Goal: Find contact information: Find contact information

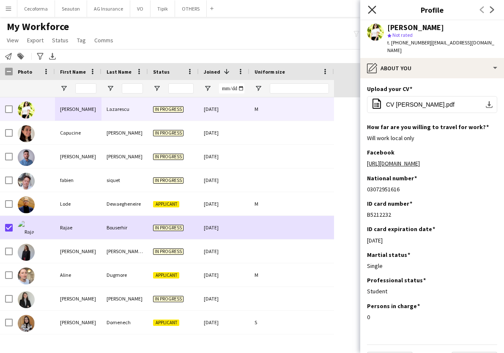
click at [371, 9] on icon "Close pop-in" at bounding box center [372, 9] width 8 height 8
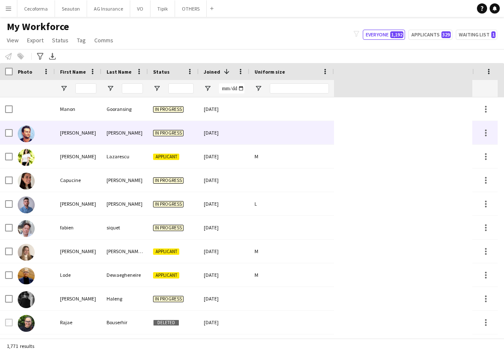
click at [63, 131] on div "[PERSON_NAME]" at bounding box center [78, 132] width 47 height 23
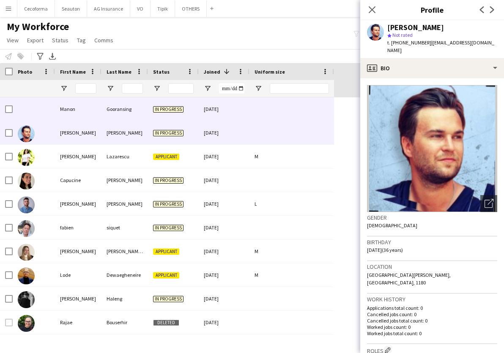
click at [90, 106] on div "Manon" at bounding box center [78, 108] width 47 height 23
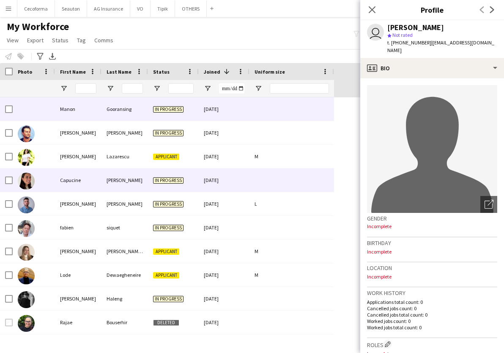
click at [107, 184] on div "[PERSON_NAME]" at bounding box center [125, 179] width 47 height 23
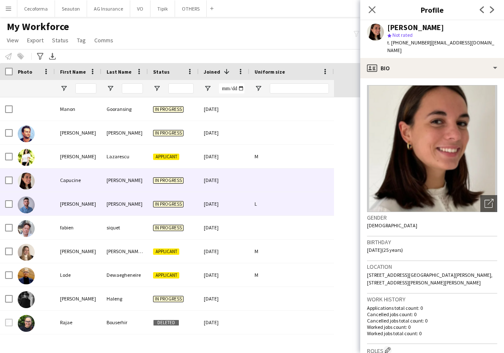
click at [83, 215] on div "[PERSON_NAME]" at bounding box center [78, 203] width 47 height 23
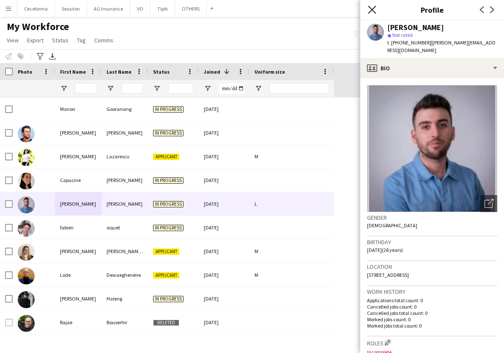
click at [370, 6] on icon "Close pop-in" at bounding box center [372, 9] width 8 height 8
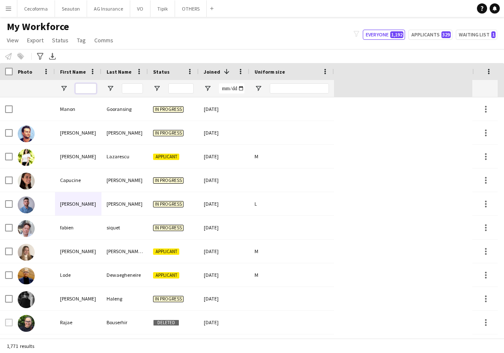
click at [82, 86] on input "First Name Filter Input" at bounding box center [85, 88] width 21 height 10
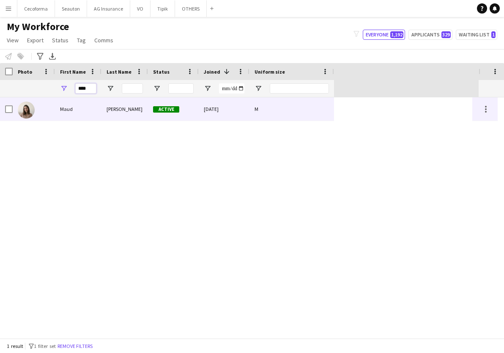
type input "****"
click at [90, 107] on div "Maud" at bounding box center [78, 108] width 47 height 23
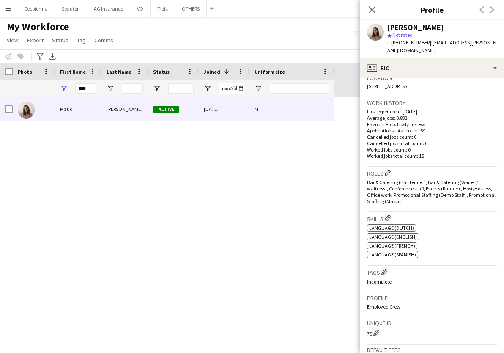
scroll to position [321, 0]
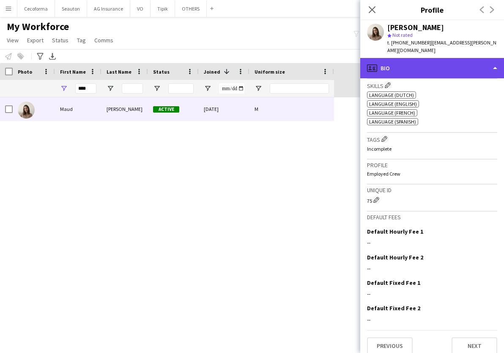
click at [402, 60] on div "profile Bio" at bounding box center [432, 68] width 144 height 20
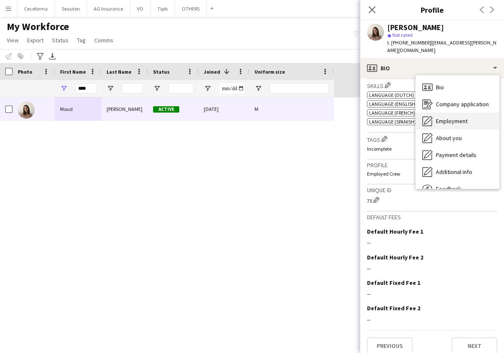
click at [468, 117] on span "Employment" at bounding box center [452, 121] width 32 height 8
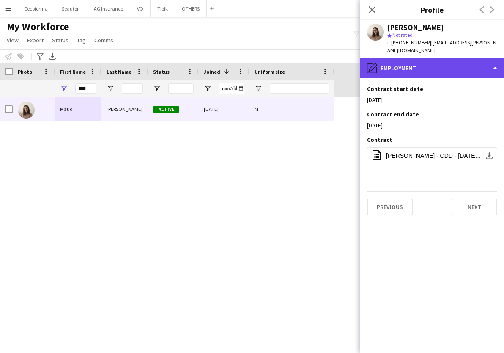
click at [413, 58] on div "pencil4 Employment" at bounding box center [432, 68] width 144 height 20
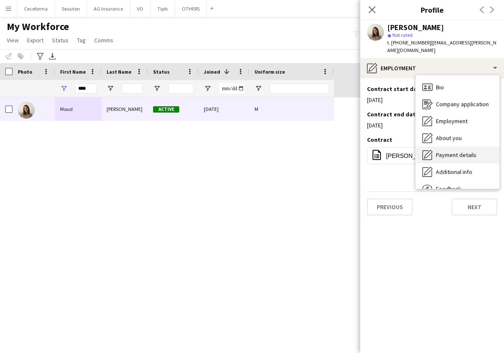
click at [464, 151] on span "Payment details" at bounding box center [456, 155] width 41 height 8
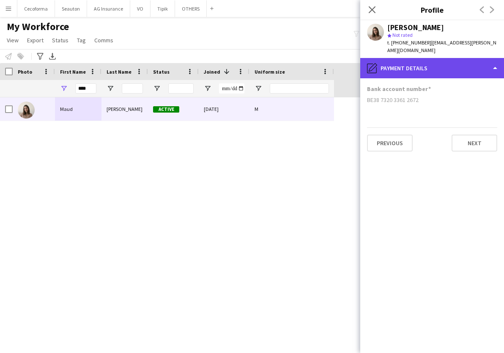
click at [425, 60] on div "pencil4 Payment details" at bounding box center [432, 68] width 144 height 20
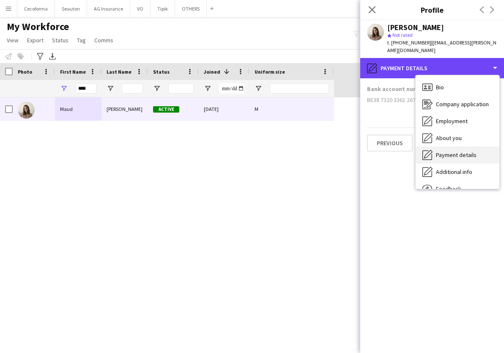
scroll to position [29, 0]
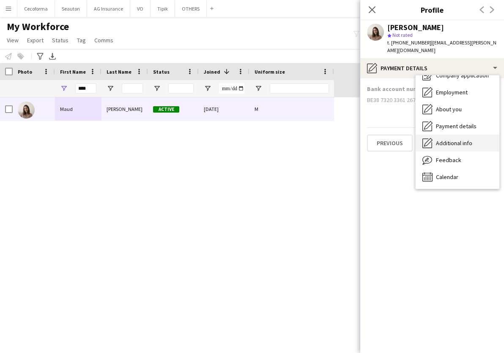
click at [456, 139] on span "Additional info" at bounding box center [454, 143] width 36 height 8
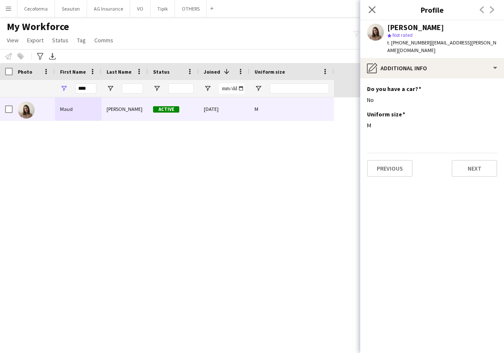
click at [251, 170] on div "Maud De Sutter Active 22-01-2023 M" at bounding box center [239, 217] width 479 height 241
click at [373, 12] on icon "Close pop-in" at bounding box center [372, 9] width 8 height 8
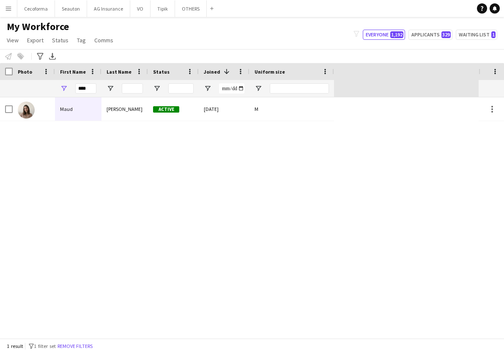
click at [207, 210] on div "Maud De Sutter Active 22-01-2023 M" at bounding box center [239, 217] width 479 height 241
click at [493, 71] on span at bounding box center [495, 72] width 8 height 8
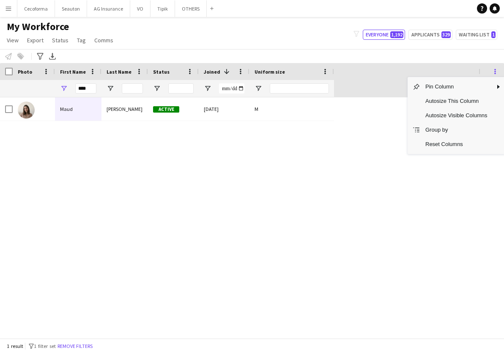
click at [497, 71] on span at bounding box center [495, 72] width 8 height 8
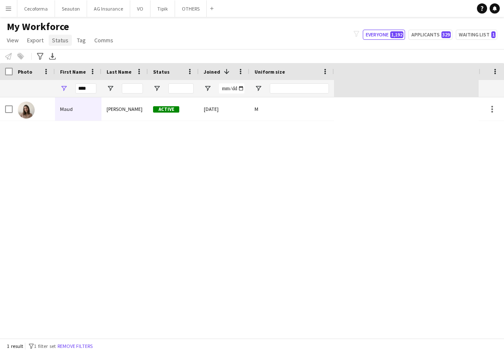
click at [62, 42] on span "Status" at bounding box center [60, 40] width 16 height 8
click at [9, 8] on app-icon "Menu" at bounding box center [8, 8] width 7 height 7
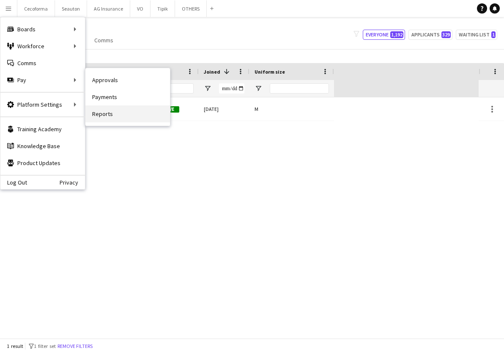
click at [121, 113] on link "Reports" at bounding box center [127, 113] width 85 height 17
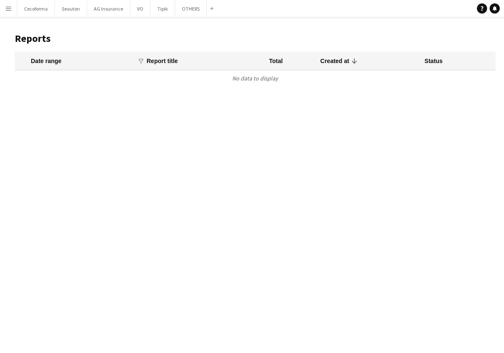
click at [8, 10] on app-icon "Menu" at bounding box center [8, 8] width 7 height 7
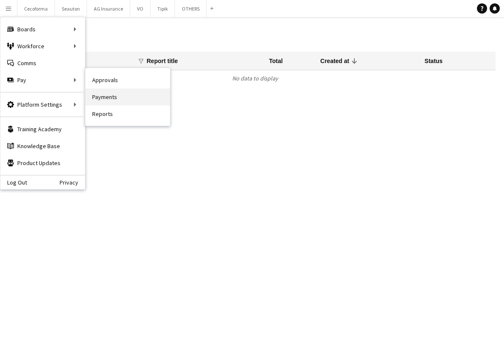
click at [125, 96] on link "Payments" at bounding box center [127, 96] width 85 height 17
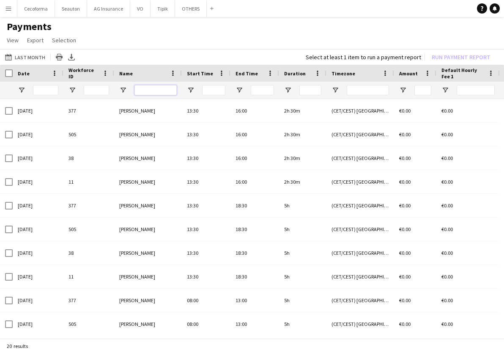
click at [165, 88] on input "Name Filter Input" at bounding box center [156, 90] width 42 height 10
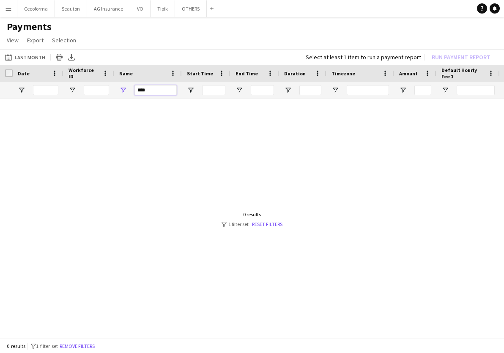
type input "****"
click at [27, 72] on span "Date" at bounding box center [24, 73] width 12 height 6
click at [35, 60] on button "Last Month Last Month" at bounding box center [25, 57] width 44 height 10
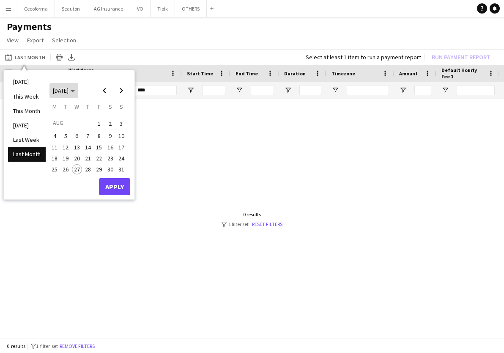
click at [69, 91] on span "AUG 2025" at bounding box center [61, 91] width 16 height 8
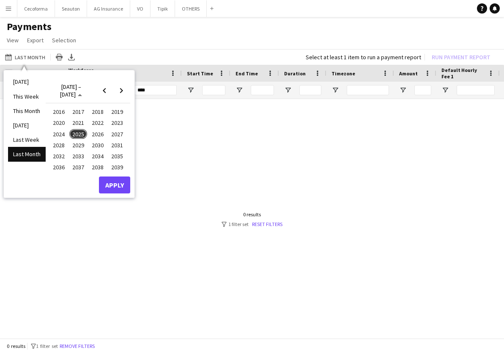
click at [59, 131] on span "2024" at bounding box center [58, 134] width 17 height 10
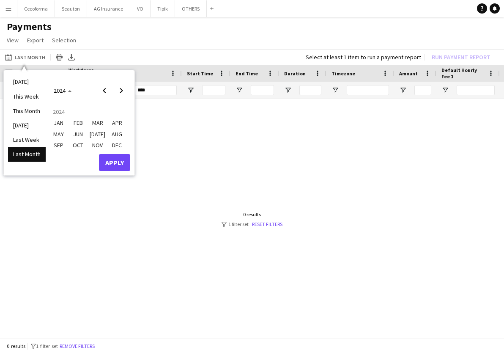
click at [60, 121] on span "JAN" at bounding box center [58, 123] width 17 height 10
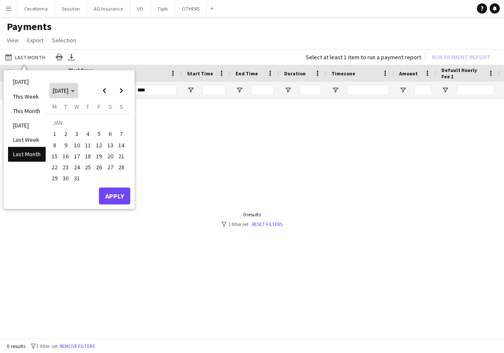
click at [69, 91] on span "JAN 2024" at bounding box center [61, 91] width 16 height 8
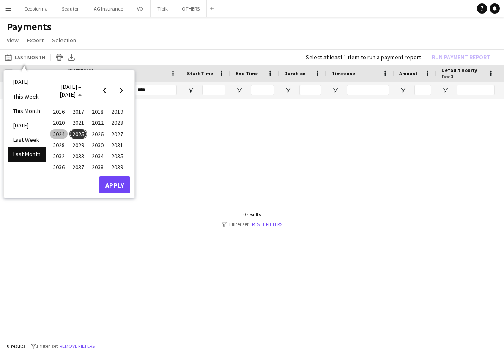
click at [60, 133] on span "2024" at bounding box center [58, 134] width 17 height 10
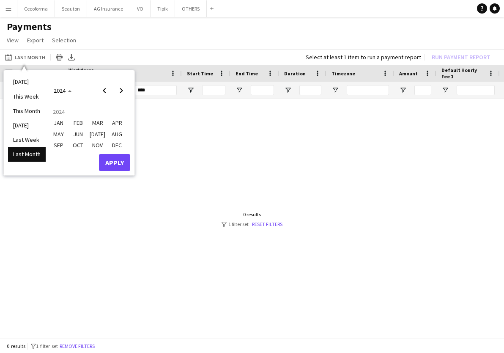
click at [80, 124] on span "FEB" at bounding box center [77, 123] width 17 height 10
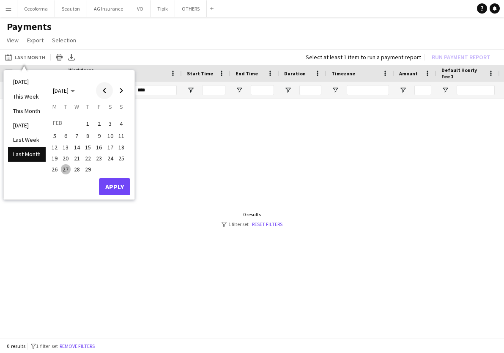
click at [99, 92] on span "Previous month" at bounding box center [104, 90] width 17 height 17
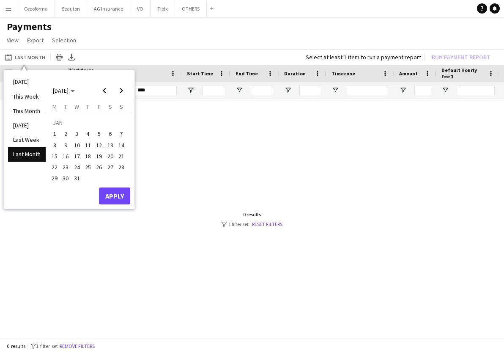
click at [56, 135] on span "1" at bounding box center [54, 134] width 10 height 10
click at [122, 90] on span "Next month" at bounding box center [121, 90] width 17 height 17
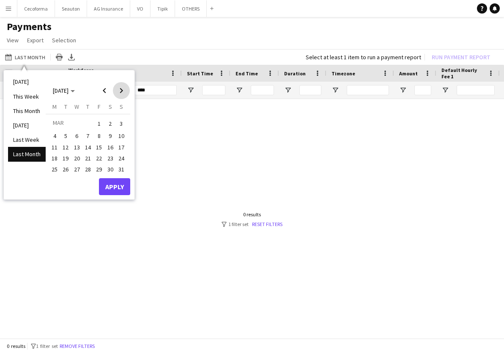
click at [122, 90] on span "Next month" at bounding box center [121, 90] width 17 height 17
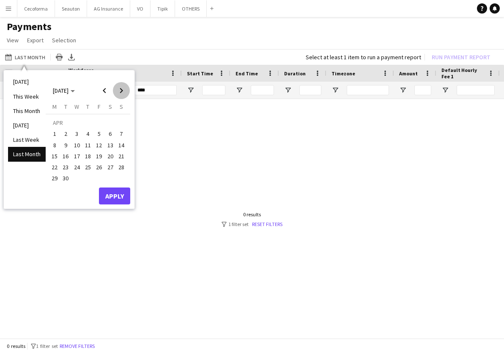
click at [122, 90] on span "Next month" at bounding box center [121, 90] width 17 height 17
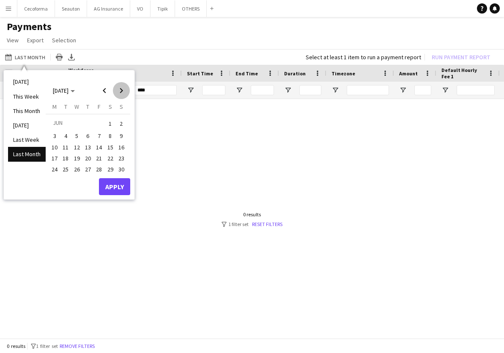
click at [122, 90] on span "Next month" at bounding box center [121, 90] width 17 height 17
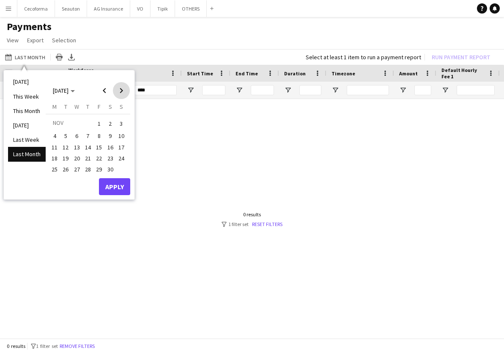
click at [122, 90] on span "Next month" at bounding box center [121, 90] width 17 height 17
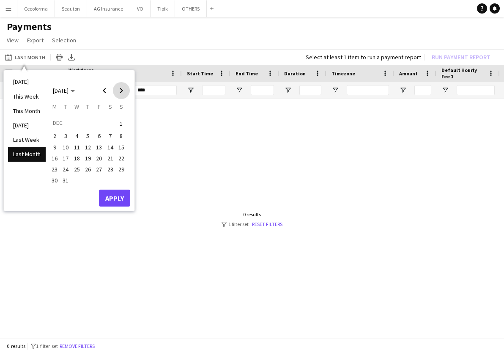
click at [122, 90] on span "Next month" at bounding box center [121, 90] width 17 height 17
click at [105, 92] on span "Previous month" at bounding box center [104, 90] width 17 height 17
click at [70, 180] on span "31" at bounding box center [66, 181] width 10 height 10
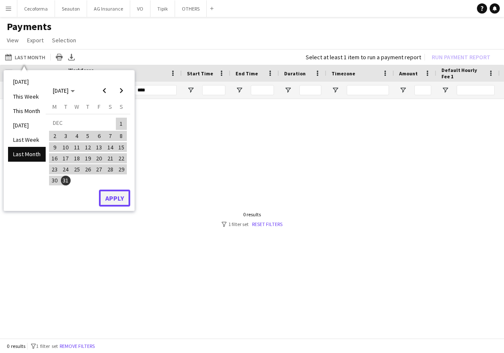
click at [118, 195] on button "Apply" at bounding box center [114, 197] width 31 height 17
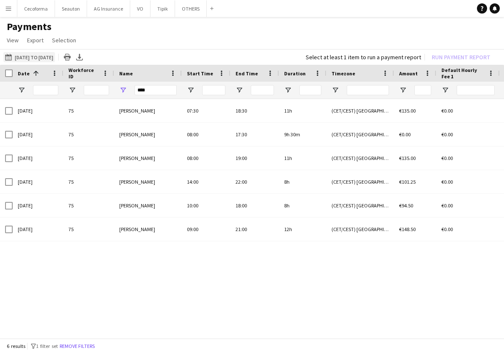
click at [55, 59] on button "Last Month 01-01-2024 to 31-12-2024" at bounding box center [29, 57] width 52 height 10
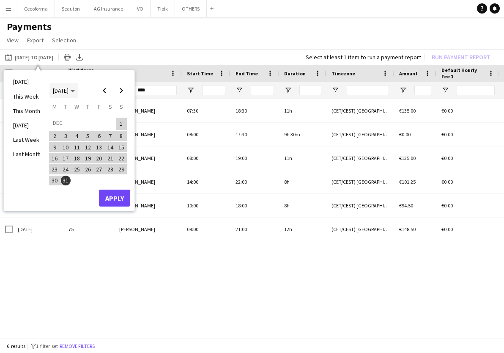
click at [69, 91] on span "DEC 2024" at bounding box center [61, 91] width 16 height 8
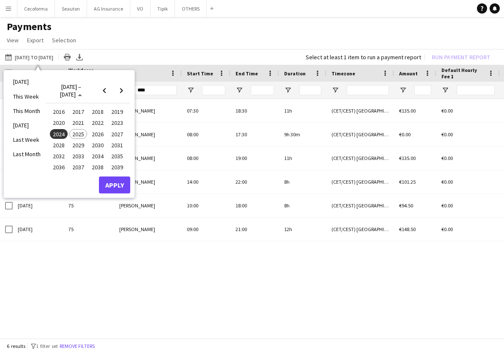
click at [77, 133] on span "2025" at bounding box center [77, 134] width 17 height 10
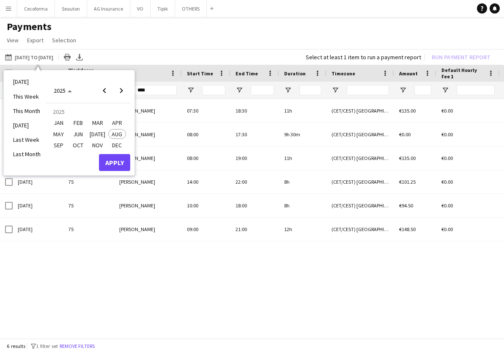
click at [58, 123] on span "JAN" at bounding box center [58, 123] width 17 height 10
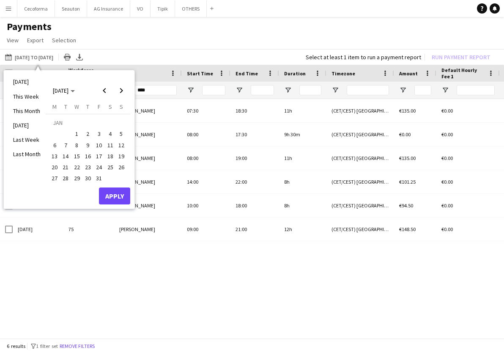
click at [74, 135] on span "1" at bounding box center [77, 134] width 10 height 10
click at [120, 93] on span "Next month" at bounding box center [121, 90] width 17 height 17
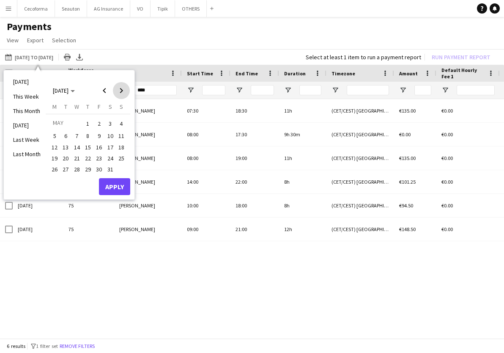
click at [120, 93] on span "Next month" at bounding box center [121, 90] width 17 height 17
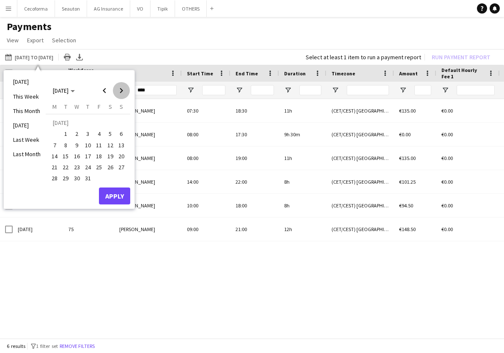
click at [120, 93] on span "Next month" at bounding box center [121, 90] width 17 height 17
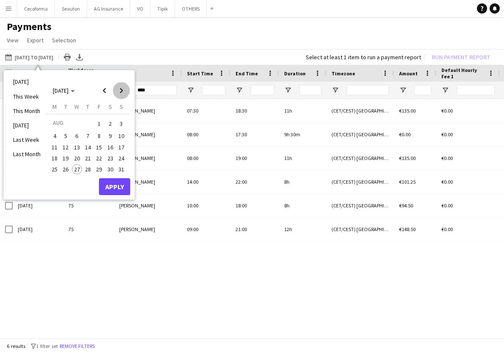
click at [120, 93] on span "Next month" at bounding box center [121, 90] width 17 height 17
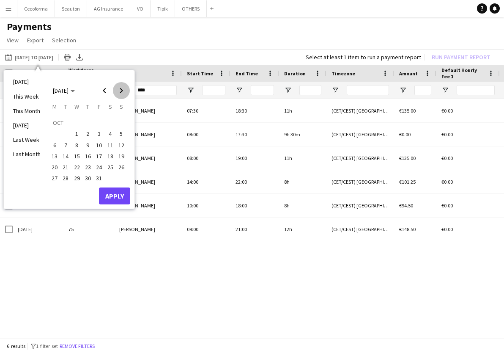
click at [120, 93] on span "Next month" at bounding box center [121, 90] width 17 height 17
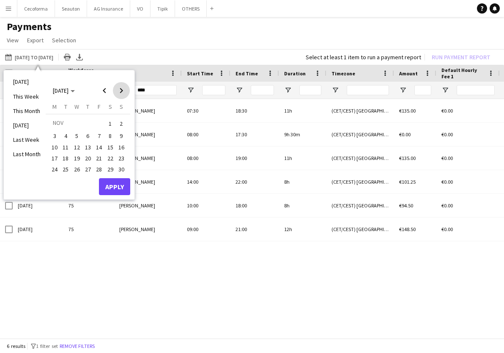
click at [120, 93] on span "Next month" at bounding box center [121, 90] width 17 height 17
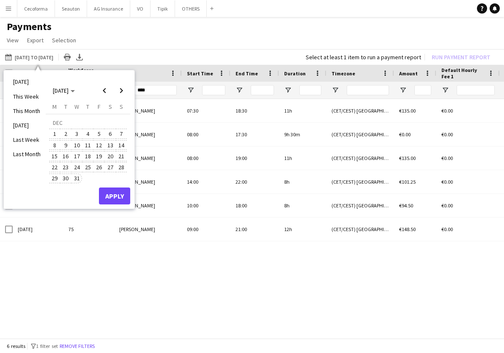
click at [79, 179] on span "31" at bounding box center [77, 178] width 10 height 10
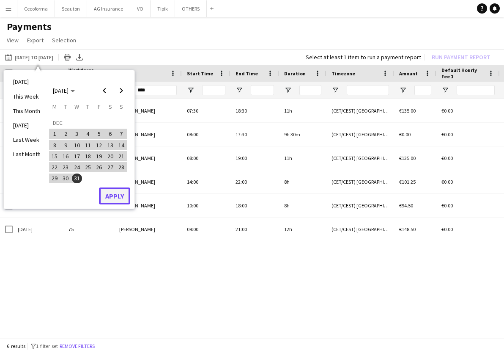
click at [115, 197] on button "Apply" at bounding box center [114, 195] width 31 height 17
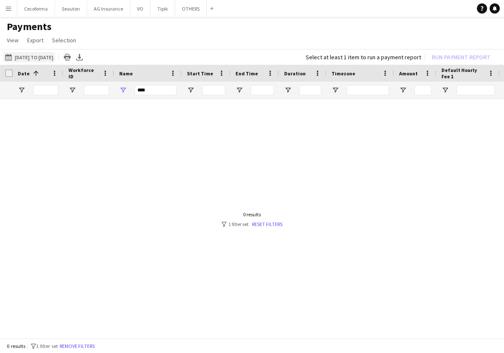
click at [52, 54] on button "Last Month 01-01-2025 to 31-12-2025" at bounding box center [29, 57] width 52 height 10
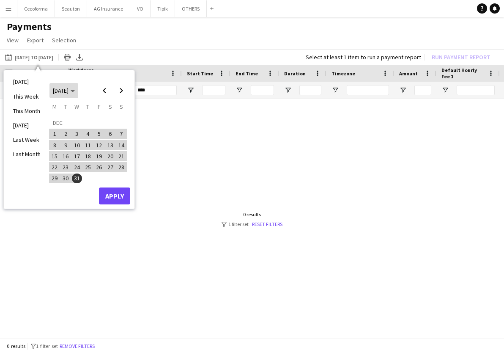
click at [65, 92] on span "DEC 2025" at bounding box center [61, 91] width 16 height 8
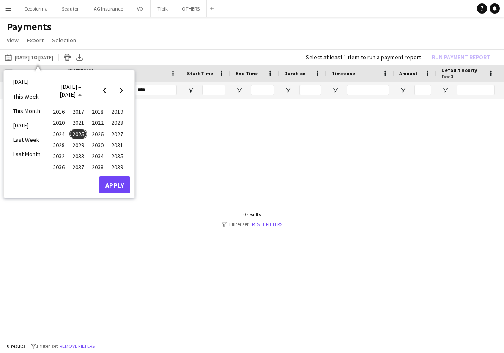
click at [62, 132] on span "2024" at bounding box center [58, 134] width 17 height 10
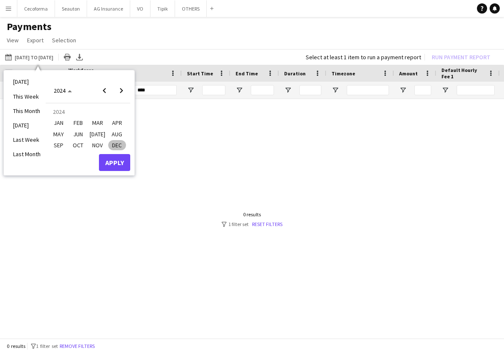
click at [58, 127] on span "JAN" at bounding box center [58, 123] width 17 height 10
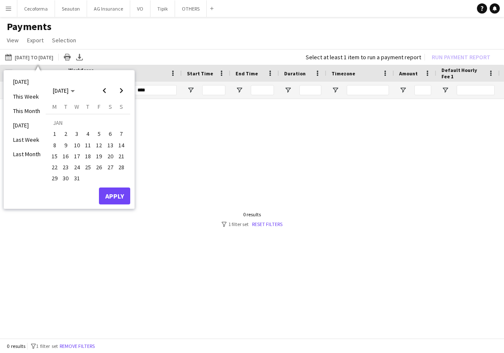
click at [55, 132] on span "1" at bounding box center [54, 134] width 10 height 10
click at [121, 90] on span "Next month" at bounding box center [121, 90] width 17 height 17
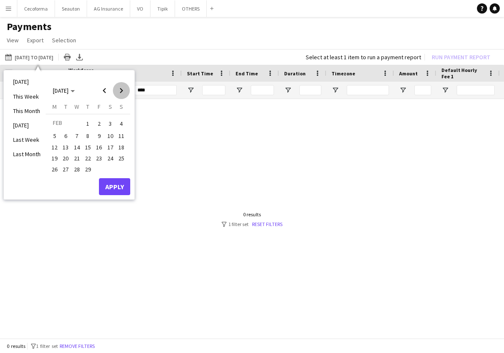
click at [121, 90] on span "Next month" at bounding box center [121, 90] width 17 height 17
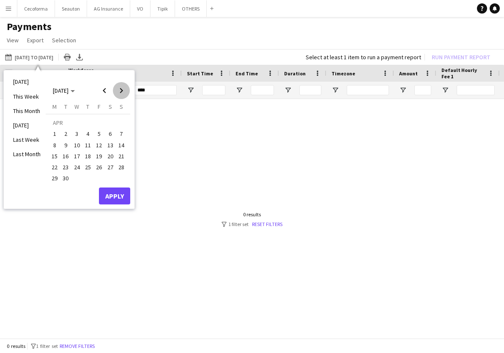
click at [121, 90] on span "Next month" at bounding box center [121, 90] width 17 height 17
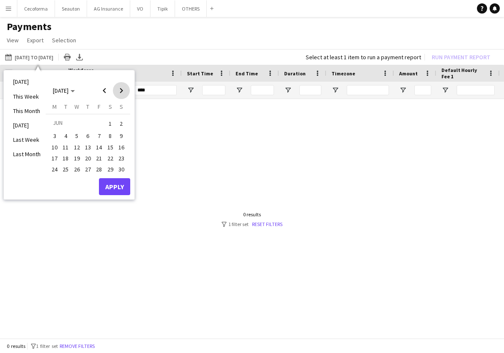
click at [121, 90] on span "Next month" at bounding box center [121, 90] width 17 height 17
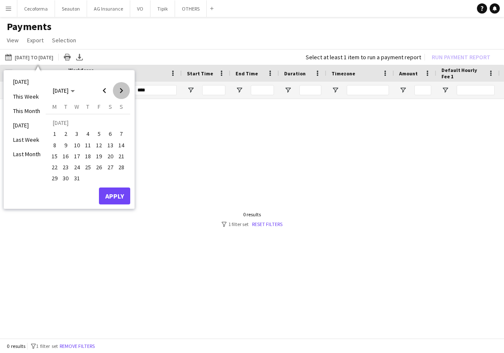
click at [121, 90] on span "Next month" at bounding box center [121, 90] width 17 height 17
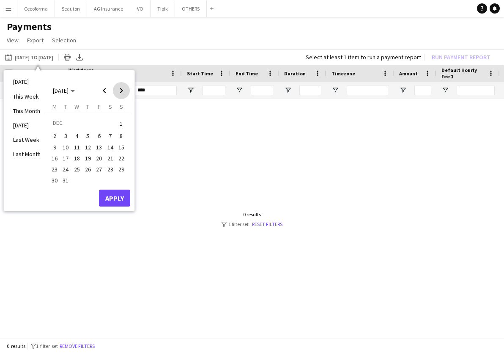
click at [121, 90] on span "Next month" at bounding box center [121, 90] width 17 height 17
click at [107, 91] on span "Previous month" at bounding box center [104, 90] width 17 height 17
click at [66, 178] on span "31" at bounding box center [66, 181] width 10 height 10
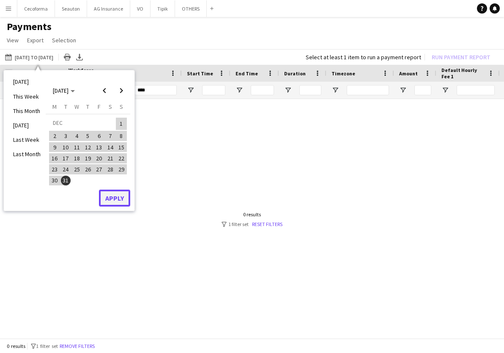
click at [113, 201] on button "Apply" at bounding box center [114, 197] width 31 height 17
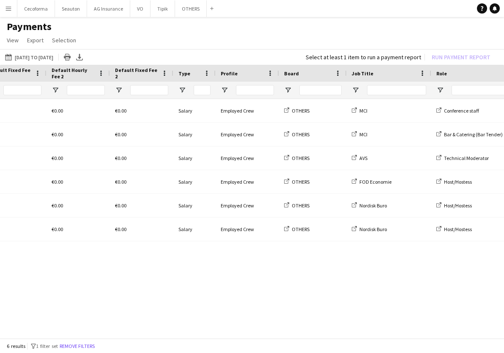
scroll to position [0, 539]
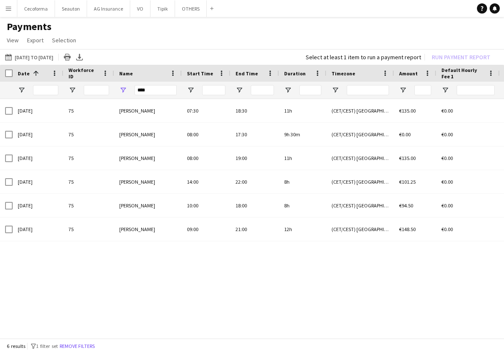
click at [229, 280] on div "€0.00 €0.00 €0.00 (CET/CEST) Brussels €135.00 18:30 11h Maud De Sutter 07:30 28…" at bounding box center [252, 216] width 504 height 234
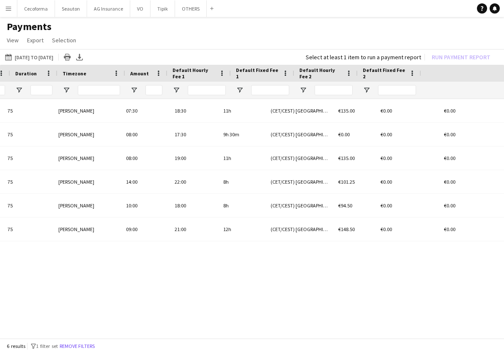
scroll to position [0, 269]
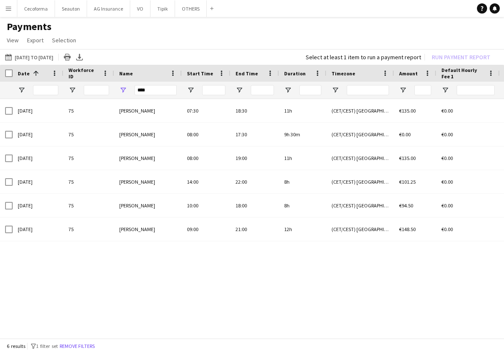
click at [160, 274] on div "€0.00 €0.00 €0.00 €135.00 (CET/CEST) Brussels 11h 07:30 18:30 Maud De Sutter 75…" at bounding box center [252, 216] width 504 height 234
click at [8, 8] on app-icon "Menu" at bounding box center [8, 8] width 7 height 7
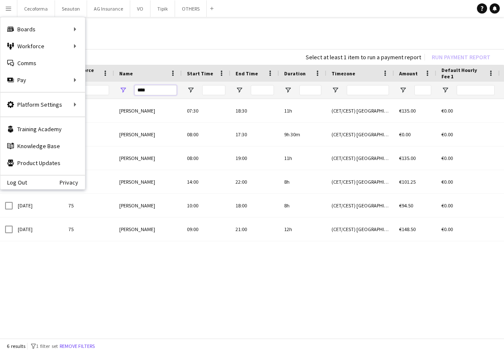
click at [154, 88] on input "****" at bounding box center [156, 90] width 42 height 10
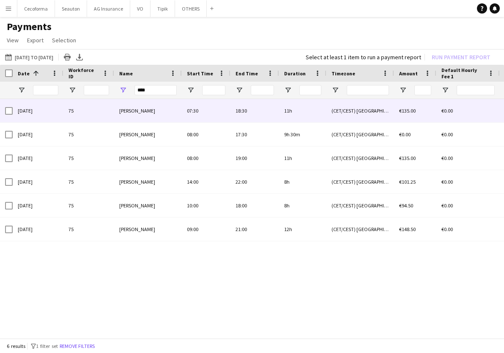
click at [146, 109] on span "Maud De Sutter" at bounding box center [137, 110] width 36 height 6
click at [136, 116] on div "Maud De Sutter" at bounding box center [148, 110] width 68 height 23
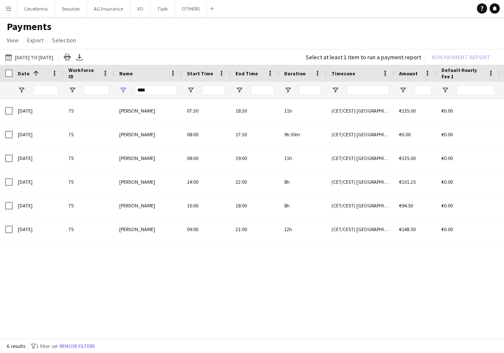
click at [12, 9] on button "Menu" at bounding box center [8, 8] width 17 height 17
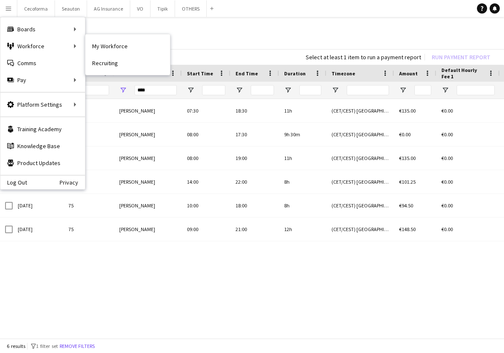
drag, startPoint x: 113, startPoint y: 46, endPoint x: 129, endPoint y: 67, distance: 26.9
click at [113, 46] on link "My Workforce" at bounding box center [127, 46] width 85 height 17
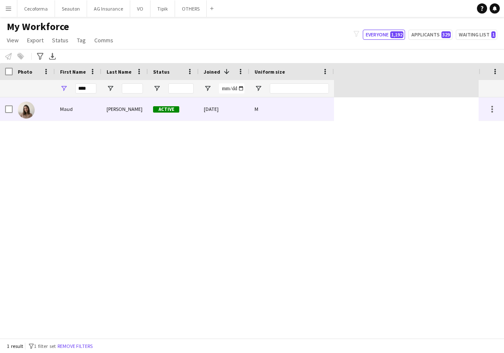
click at [136, 108] on div "De Sutter" at bounding box center [125, 108] width 47 height 23
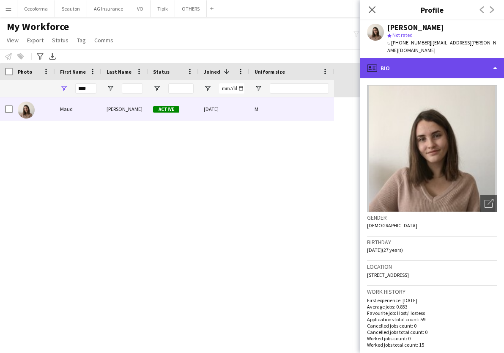
click at [454, 64] on div "profile Bio" at bounding box center [432, 68] width 144 height 20
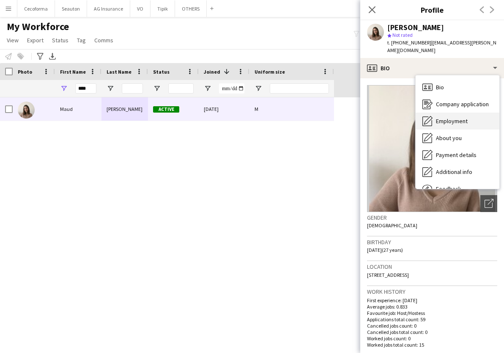
click at [456, 117] on span "Employment" at bounding box center [452, 121] width 32 height 8
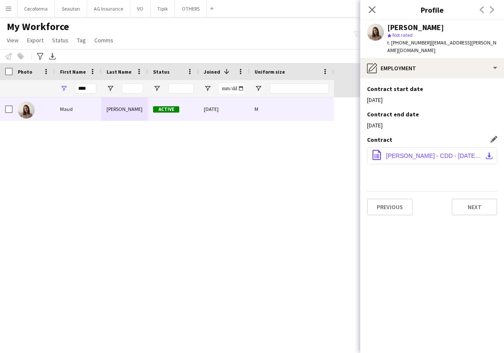
click at [442, 152] on span "DE SUTTER - CDD - 12.06.2024-13.06.2024.pdf" at bounding box center [434, 155] width 96 height 7
click at [315, 207] on div "Maud De Sutter Active 22-01-2023 M" at bounding box center [239, 217] width 479 height 241
click at [375, 9] on icon "Close pop-in" at bounding box center [372, 9] width 8 height 8
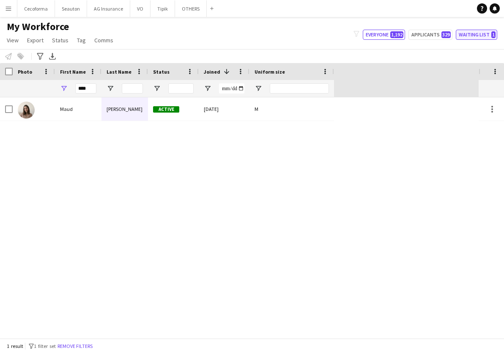
click at [462, 33] on button "Waiting list 1" at bounding box center [476, 35] width 41 height 10
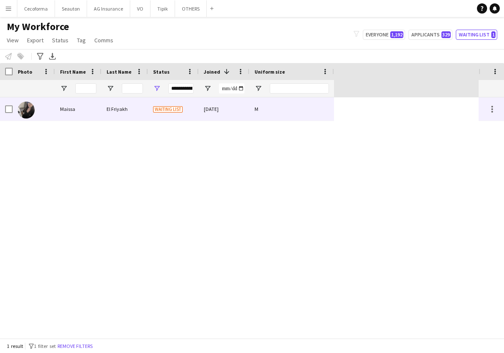
click at [61, 114] on div "Maissa" at bounding box center [78, 108] width 47 height 23
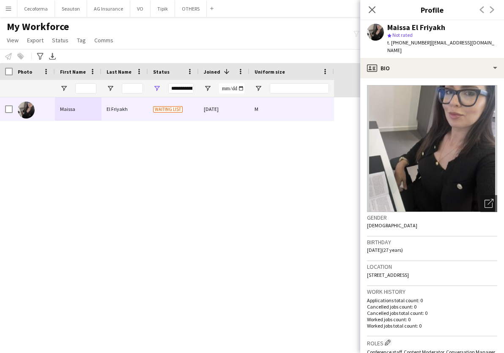
click at [113, 176] on div "Maissa El Friyakh Waiting list 06-12-2024 M" at bounding box center [239, 217] width 479 height 241
click at [373, 13] on icon "Close pop-in" at bounding box center [372, 9] width 8 height 8
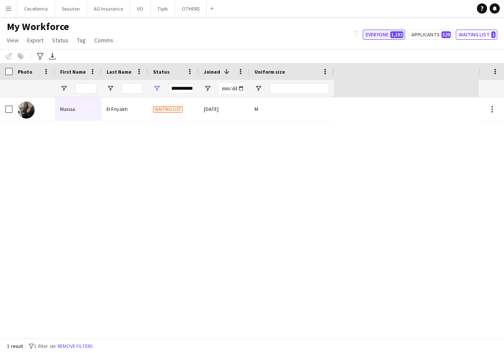
click at [373, 34] on button "Everyone 1,192" at bounding box center [384, 35] width 42 height 10
type input "**********"
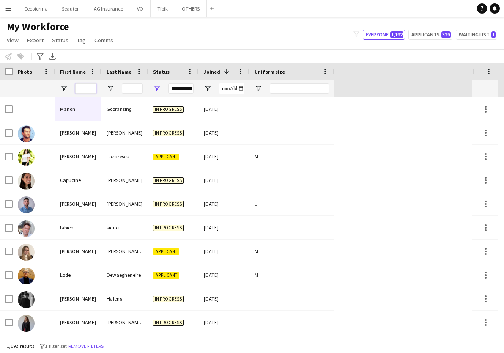
click at [85, 88] on input "First Name Filter Input" at bounding box center [85, 88] width 21 height 10
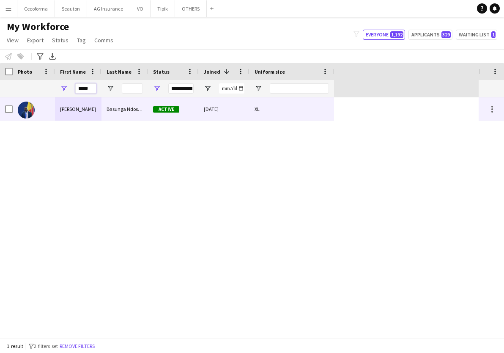
type input "*****"
click at [89, 105] on div "Randy" at bounding box center [78, 108] width 47 height 23
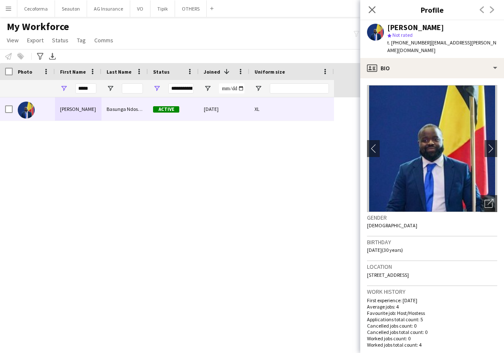
drag, startPoint x: 424, startPoint y: 42, endPoint x: 486, endPoint y: 40, distance: 61.8
click at [486, 40] on div "Randy Basunga Ndosimau star Not rated t. +32485653201 | basunga.randy@gmail.com" at bounding box center [432, 39] width 144 height 38
copy span "basunga.randy@gmail.com"
click at [307, 167] on div "Randy Basunga Ndosimau Active 25-01-2025 XL" at bounding box center [239, 217] width 479 height 241
drag, startPoint x: 390, startPoint y: 43, endPoint x: 422, endPoint y: 42, distance: 31.3
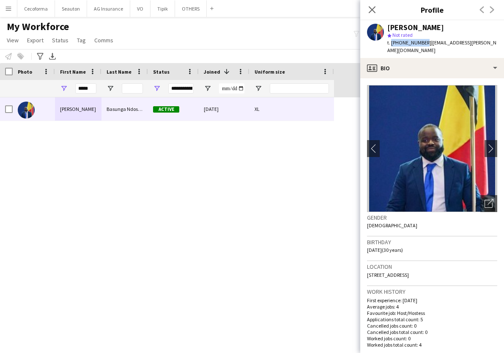
click at [422, 42] on span "t. +32485653201" at bounding box center [409, 42] width 44 height 6
copy span "+32485653201"
click at [170, 202] on div "Randy Basunga Ndosimau Active 25-01-2025 XL" at bounding box center [239, 217] width 479 height 241
click at [312, 9] on app-navbar "Menu Boards Boards Boards All jobs Status Workforce Workforce My Workforce Recr…" at bounding box center [252, 8] width 504 height 17
click at [173, 330] on div "Randy Basunga Ndosimau Active 25-01-2025 XL" at bounding box center [239, 217] width 479 height 241
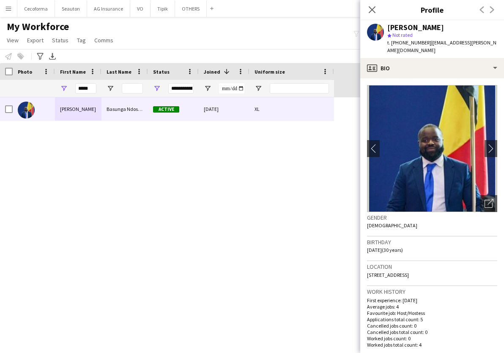
click at [212, 176] on div "Randy Basunga Ndosimau Active 25-01-2025 XL" at bounding box center [239, 217] width 479 height 241
